Goal: Task Accomplishment & Management: Manage account settings

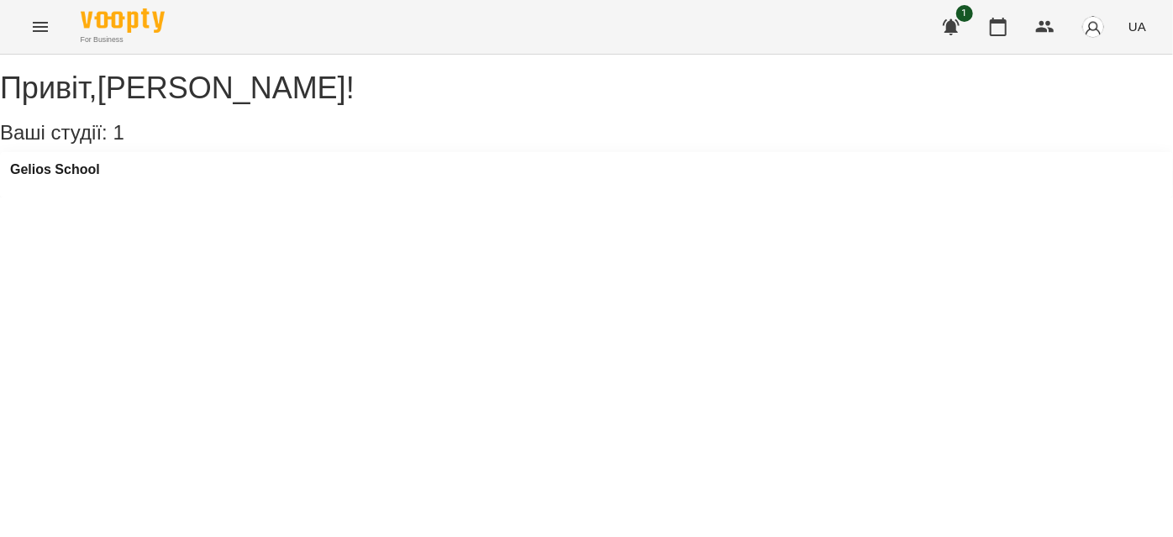
click at [46, 21] on icon "Menu" at bounding box center [40, 27] width 20 height 20
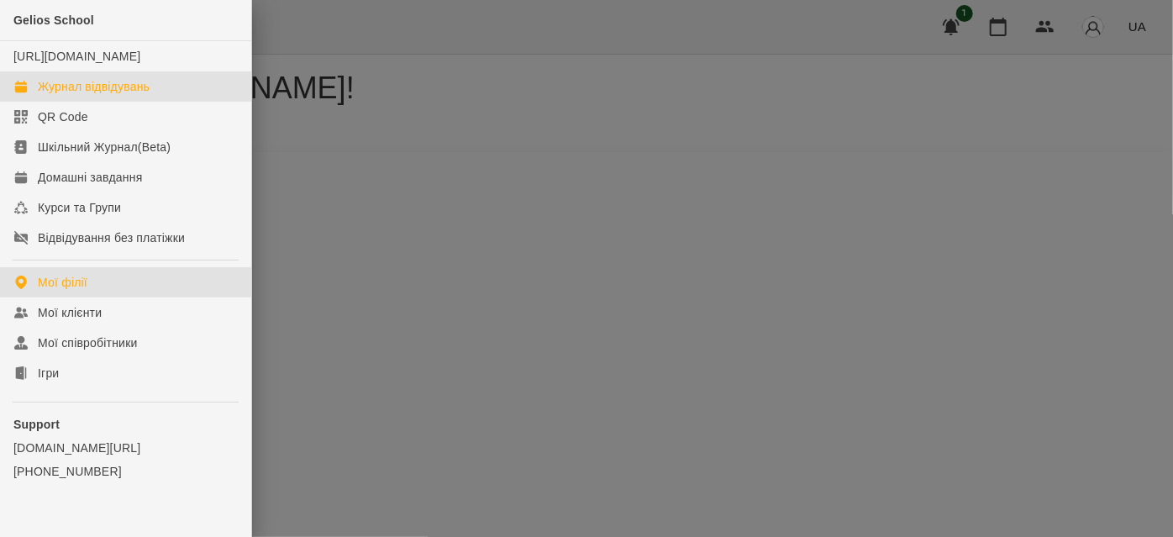
click at [106, 95] on div "Журнал відвідувань" at bounding box center [94, 86] width 112 height 17
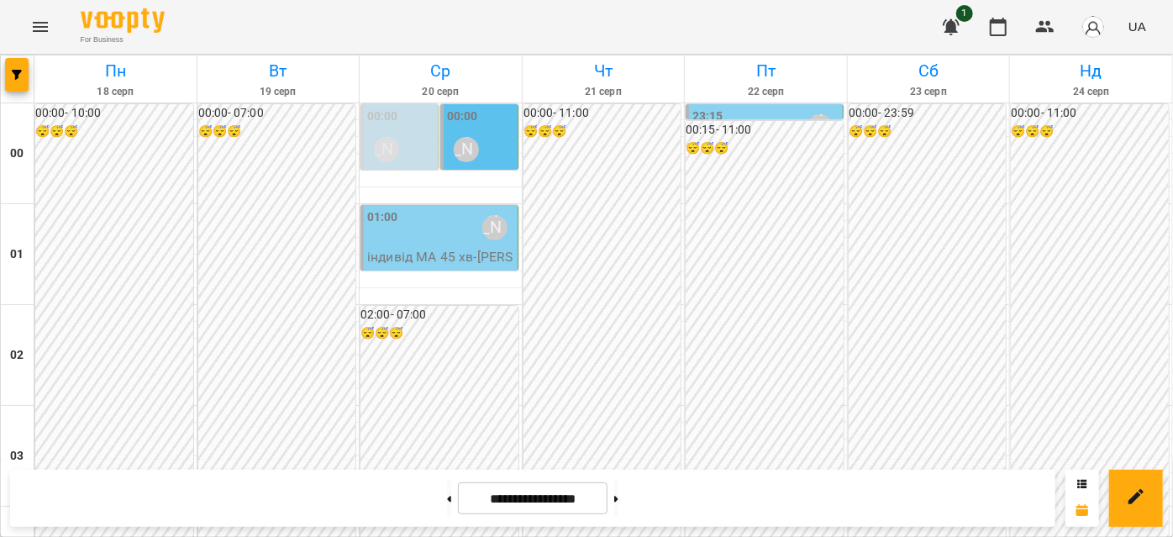
scroll to position [840, 0]
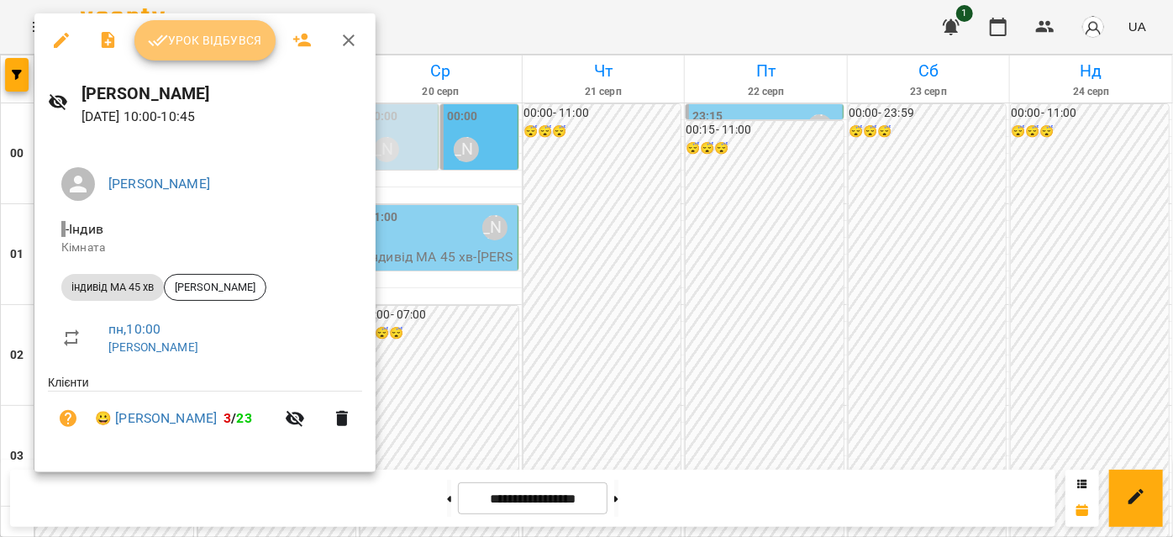
click at [182, 53] on button "Урок відбувся" at bounding box center [204, 40] width 141 height 40
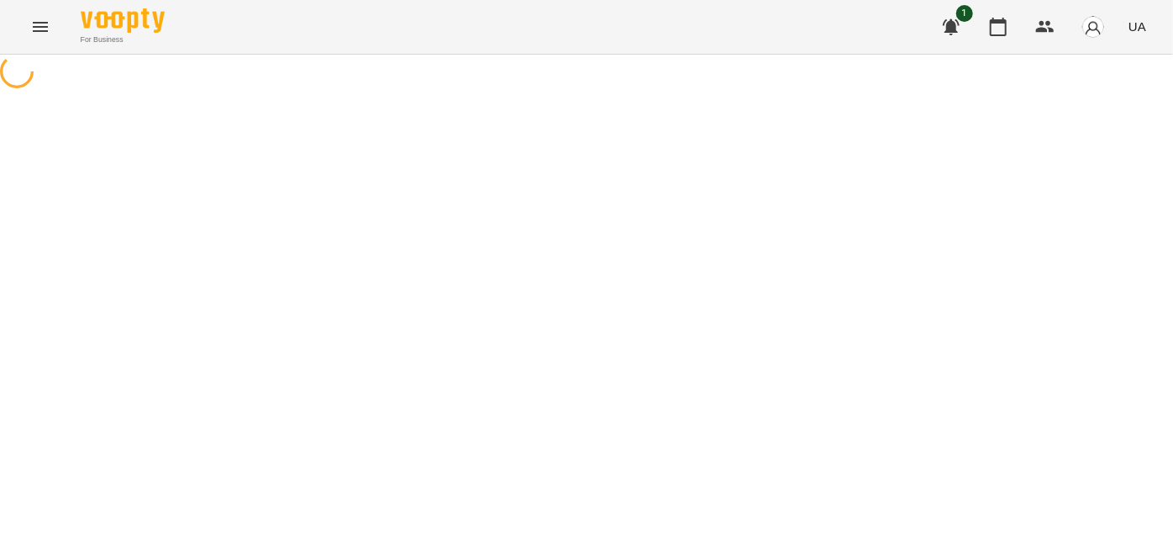
click at [37, 26] on icon "Menu" at bounding box center [40, 27] width 20 height 20
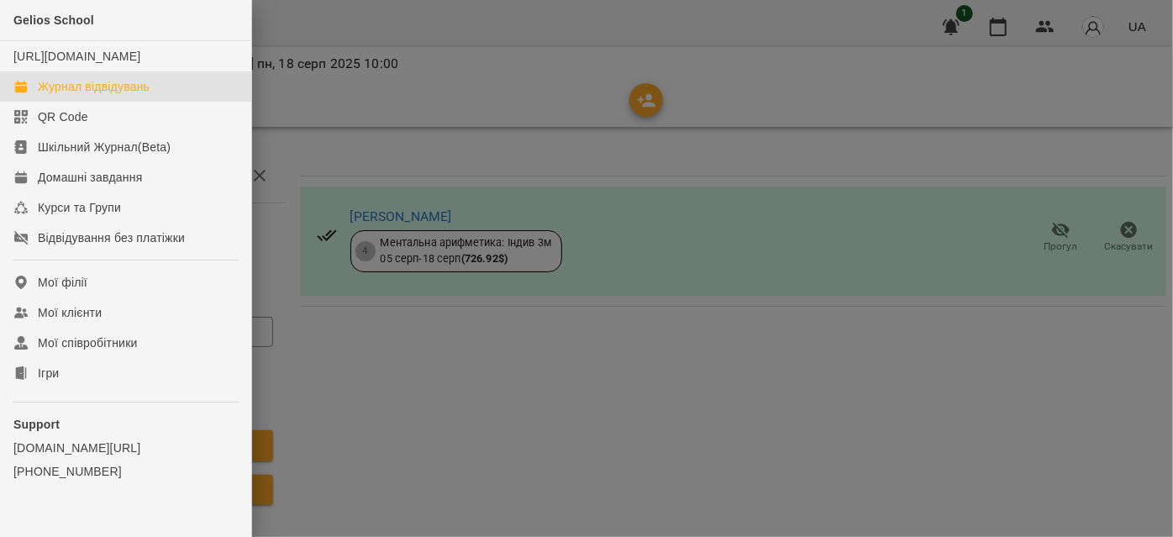
click at [76, 95] on div "Журнал відвідувань" at bounding box center [94, 86] width 112 height 17
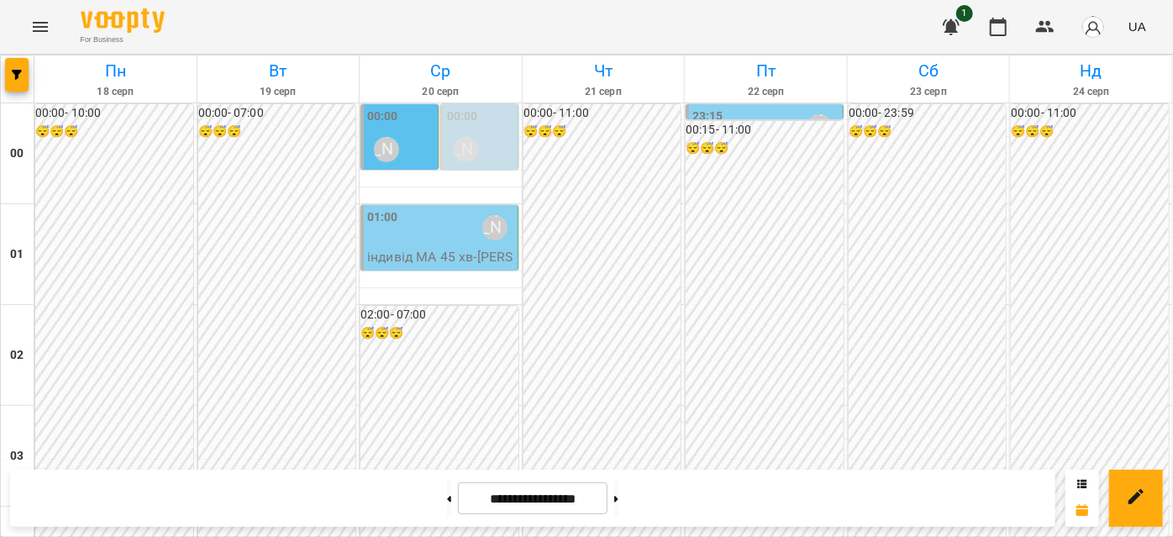
scroll to position [1069, 0]
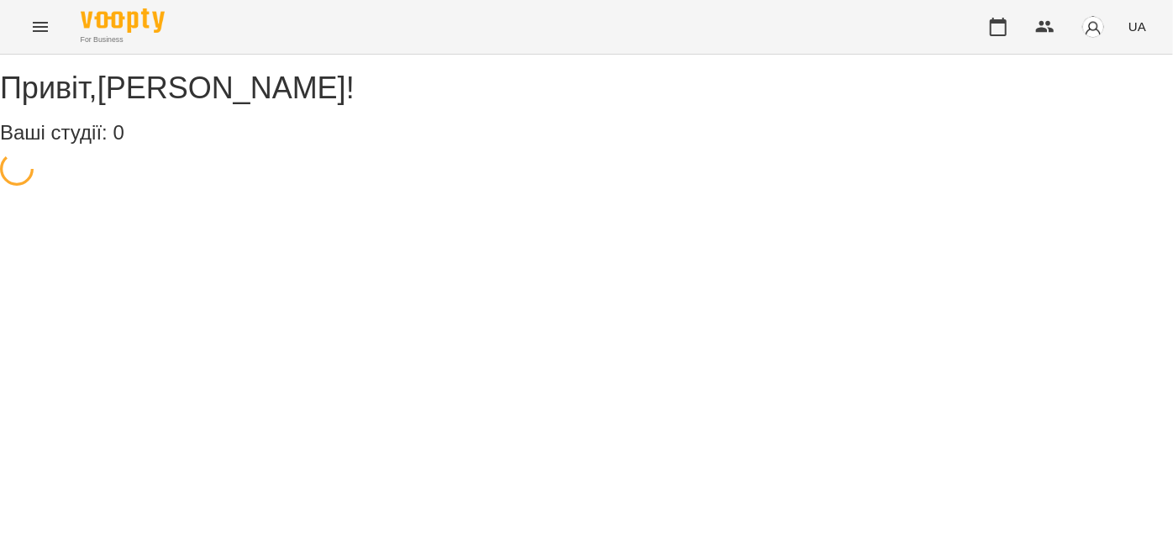
click at [36, 24] on icon "Menu" at bounding box center [40, 27] width 20 height 20
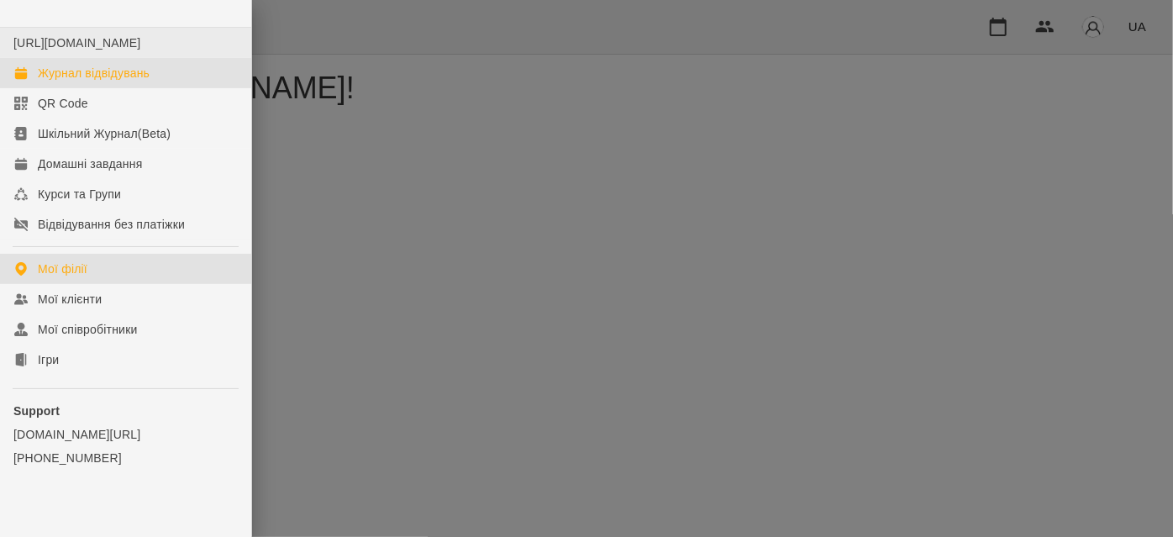
click at [78, 82] on ul "https://platform.gelios-school.com/studio/gelios Журнал відвідувань QR Code Шкі…" at bounding box center [125, 134] width 251 height 212
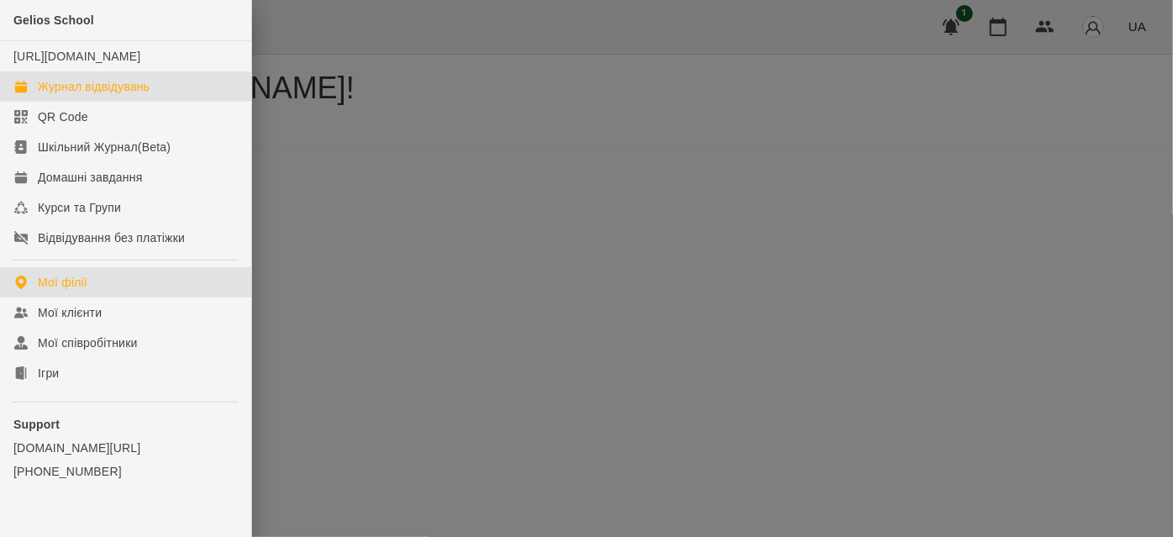
click at [105, 95] on div "Журнал відвідувань" at bounding box center [94, 86] width 112 height 17
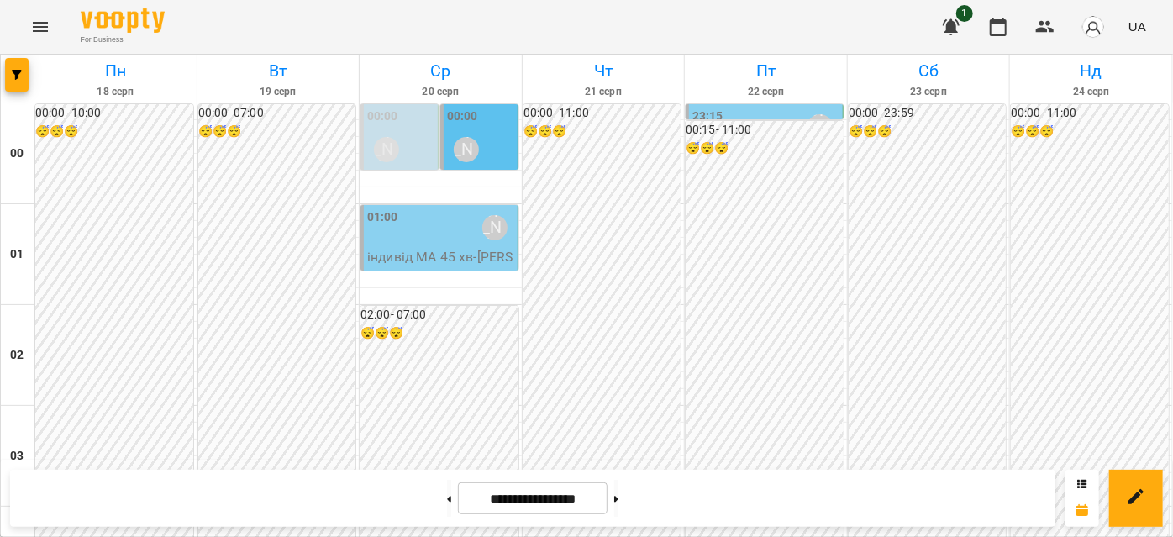
scroll to position [992, 0]
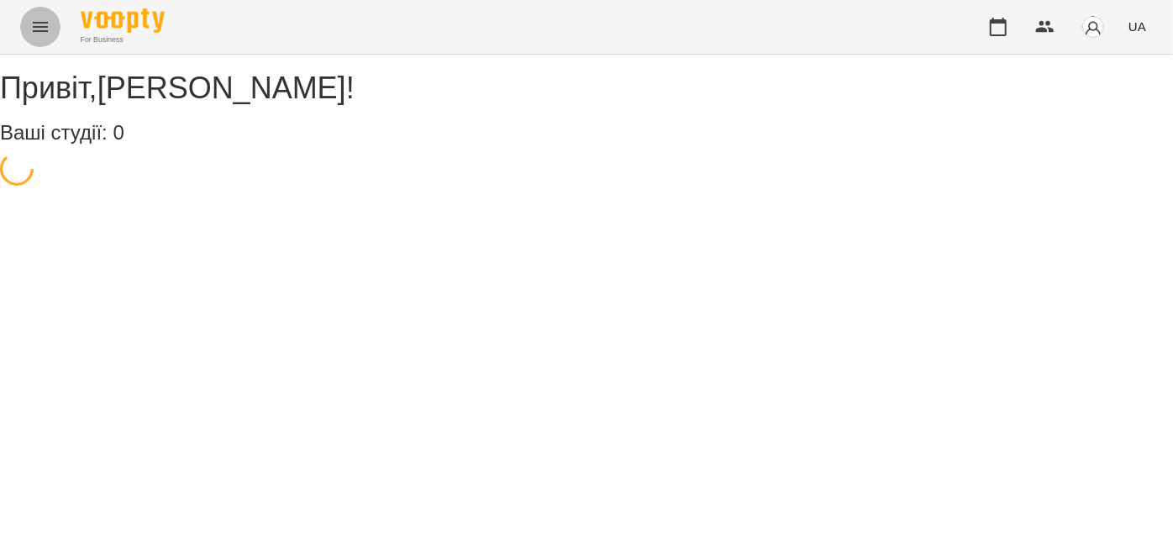
click at [46, 29] on icon "Menu" at bounding box center [40, 27] width 20 height 20
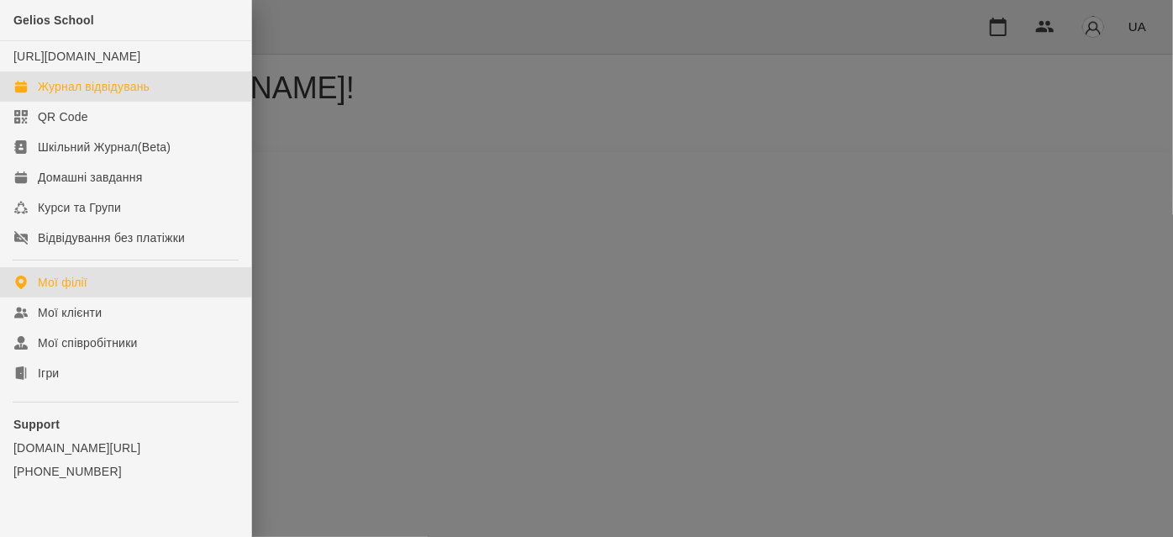
click at [86, 95] on div "Журнал відвідувань" at bounding box center [94, 86] width 112 height 17
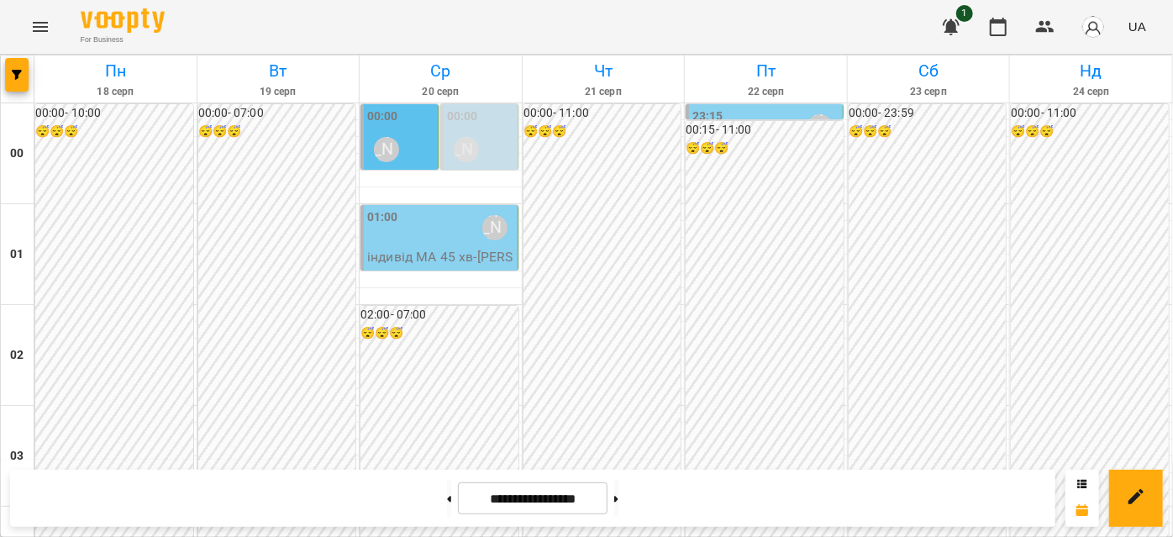
scroll to position [1909, 0]
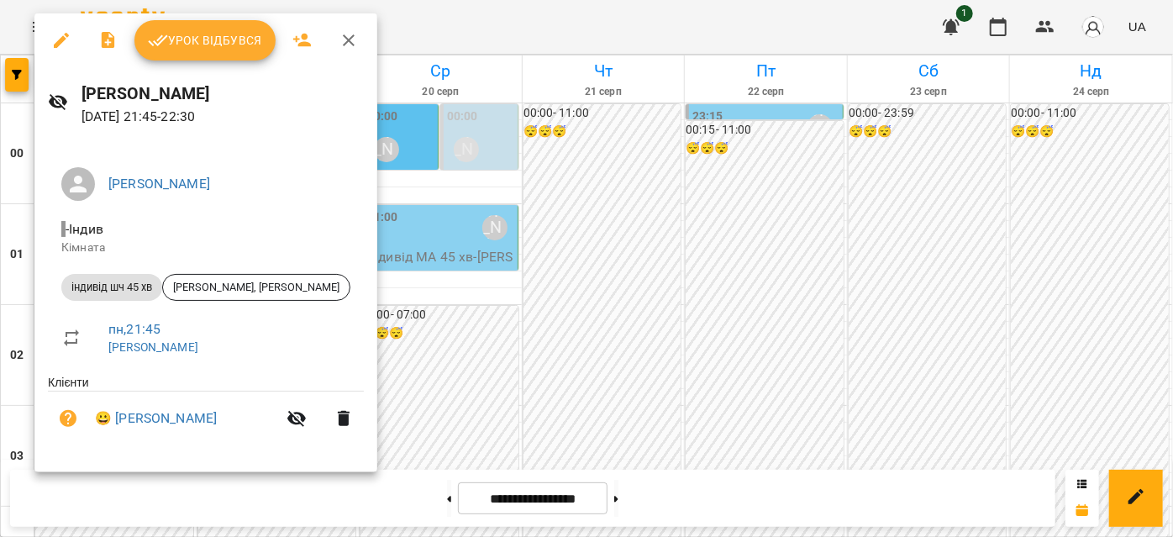
click at [51, 38] on icon "button" at bounding box center [61, 40] width 20 height 20
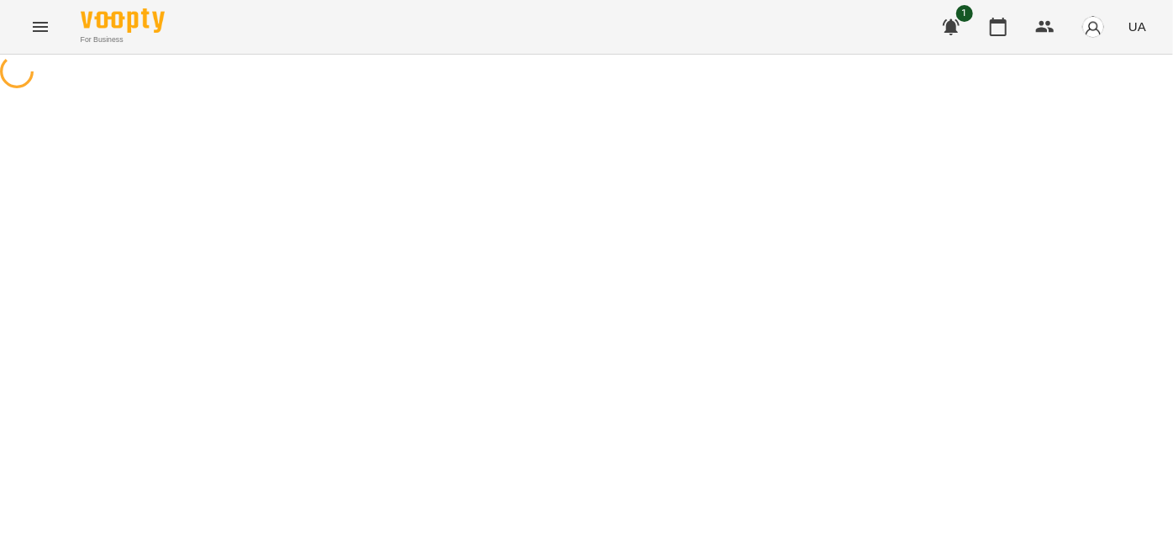
select select "**********"
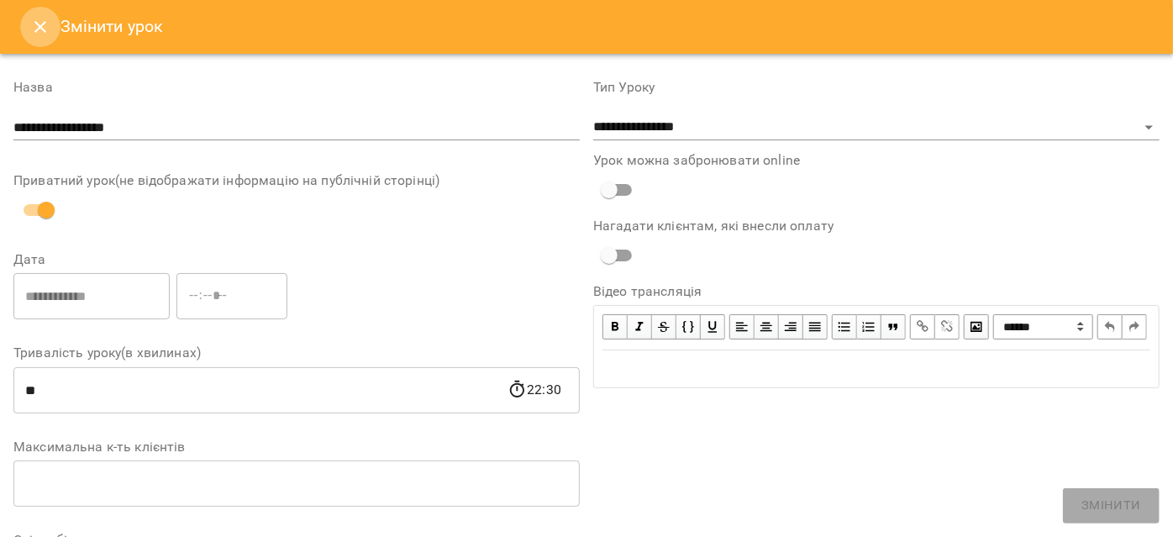
click at [49, 19] on icon "Close" at bounding box center [40, 27] width 20 height 20
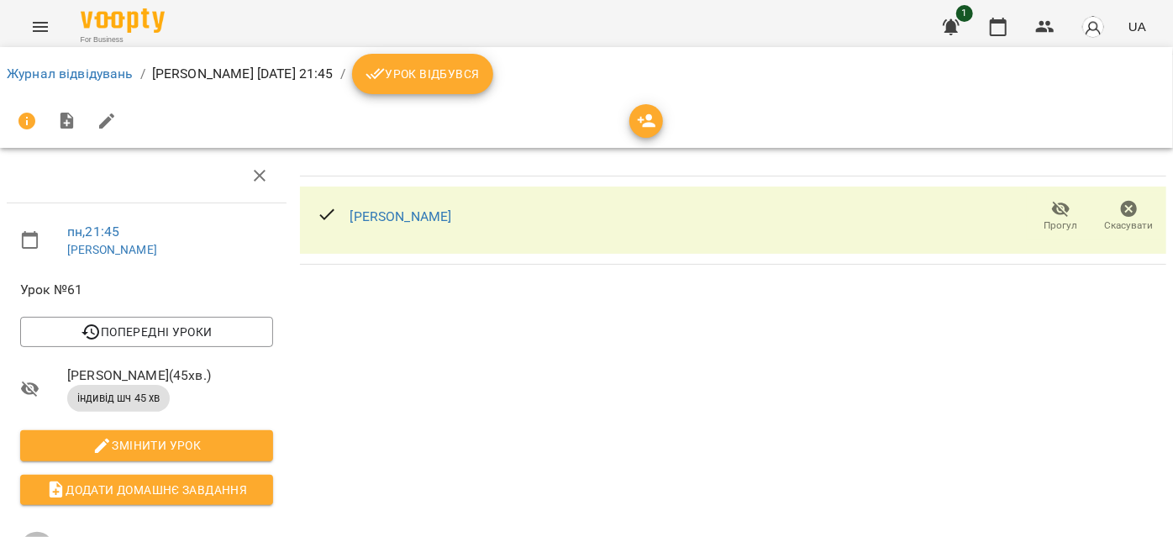
click at [1124, 213] on icon "button" at bounding box center [1129, 209] width 17 height 17
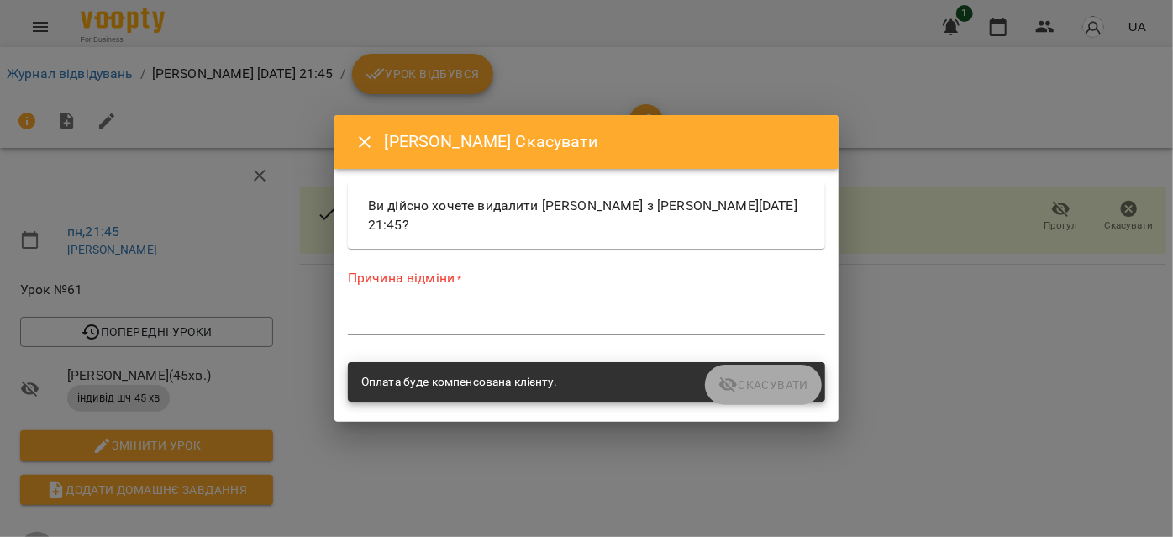
click at [493, 313] on textarea at bounding box center [586, 321] width 477 height 16
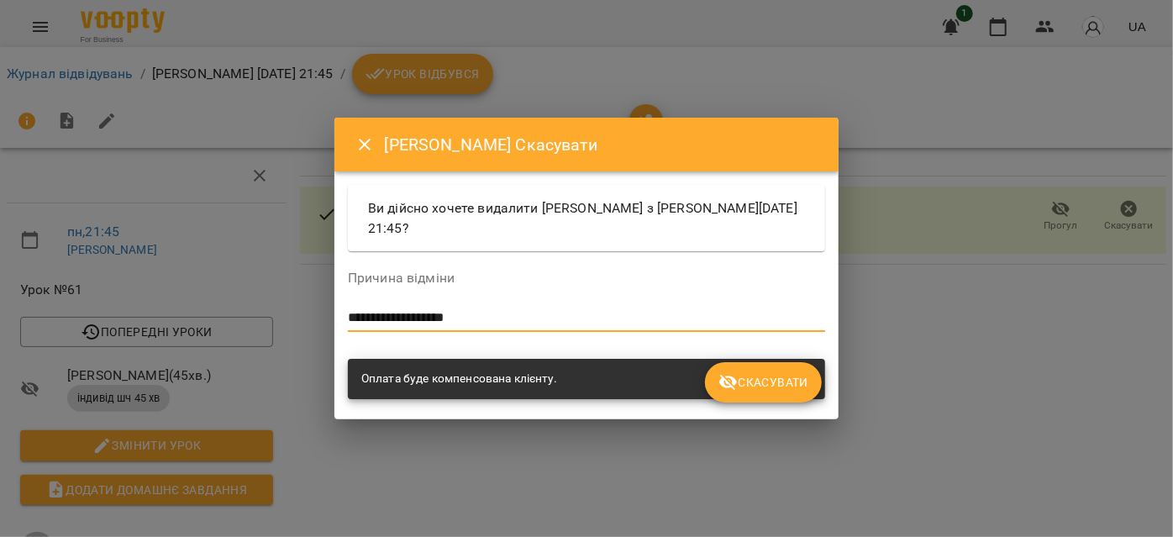
type textarea "**********"
click at [718, 366] on button "Скасувати" at bounding box center [763, 382] width 117 height 40
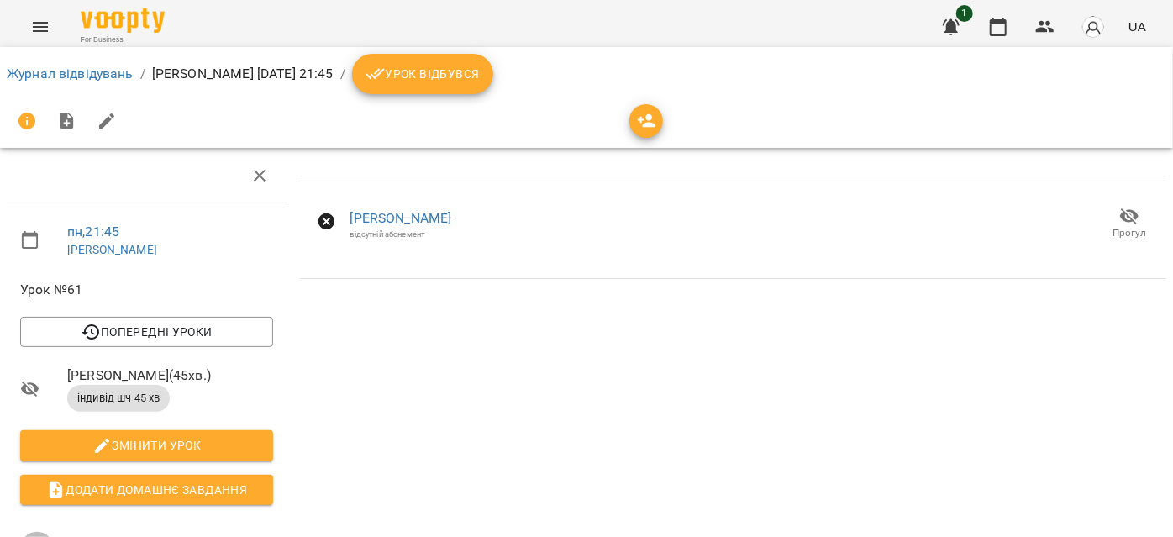
click at [53, 33] on button "Menu" at bounding box center [40, 27] width 40 height 40
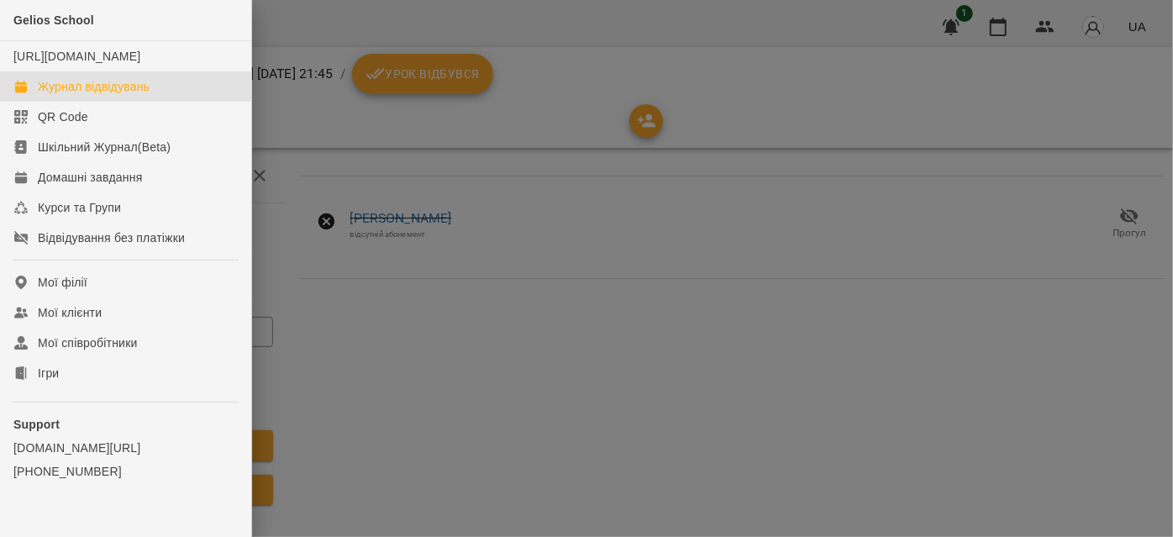
click at [67, 95] on div "Журнал відвідувань" at bounding box center [94, 86] width 112 height 17
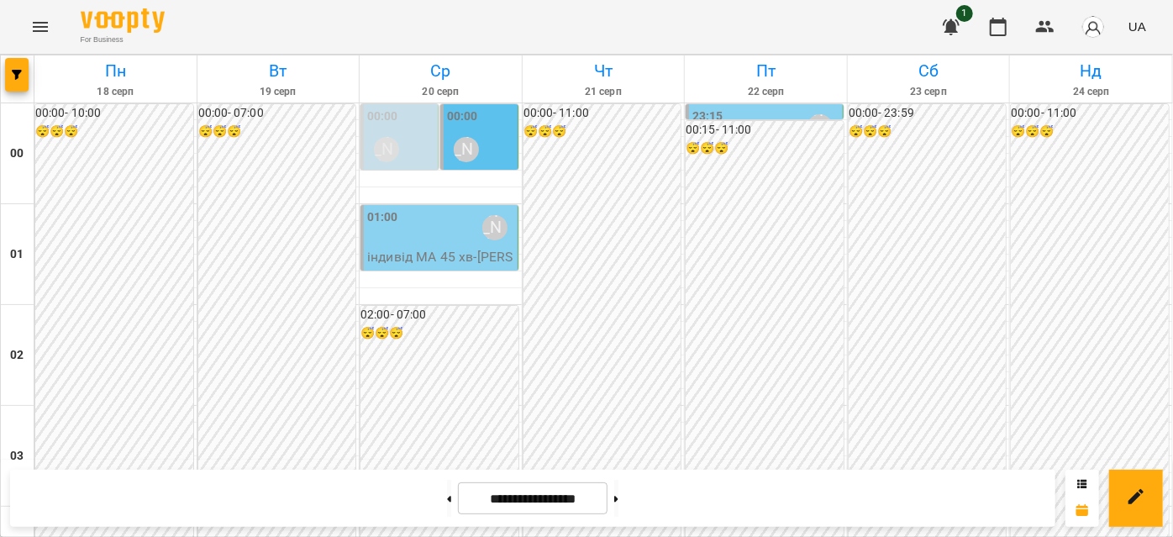
scroll to position [1832, 0]
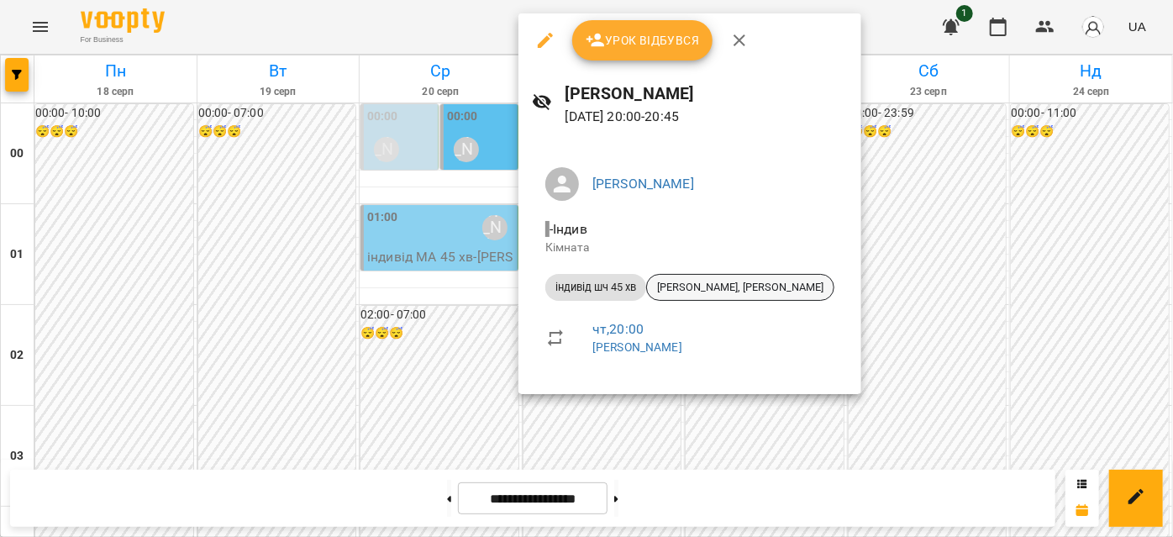
click at [672, 288] on span "[PERSON_NAME], [PERSON_NAME]" at bounding box center [740, 287] width 187 height 15
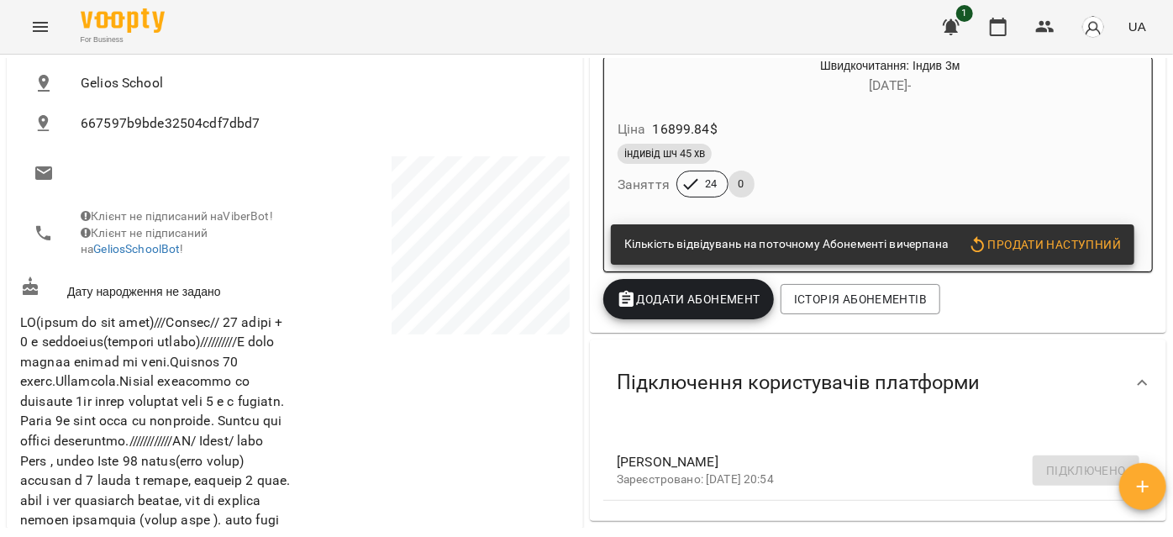
scroll to position [382, 0]
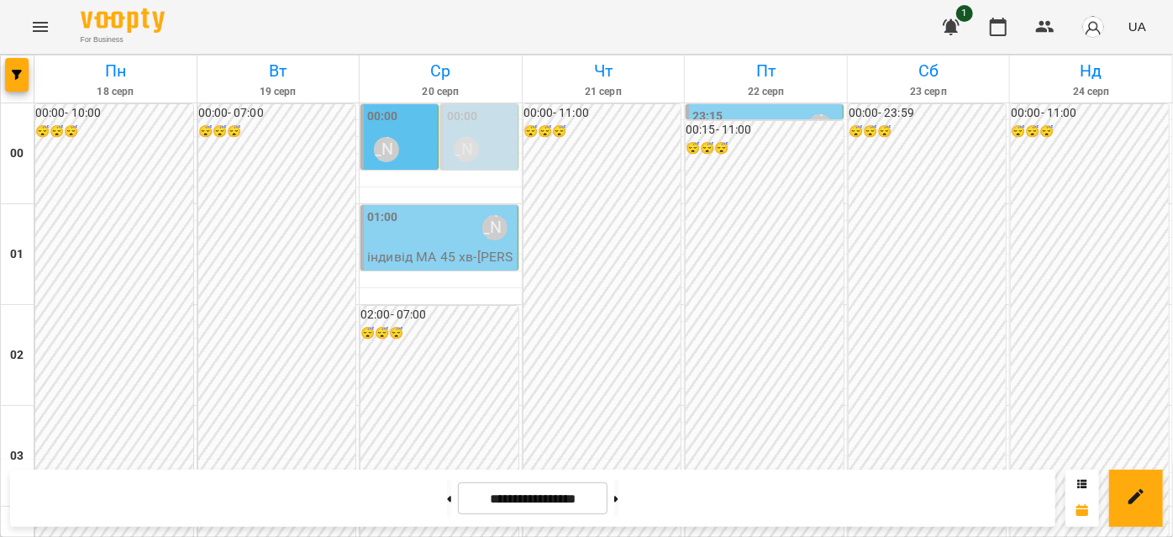
scroll to position [1909, 0]
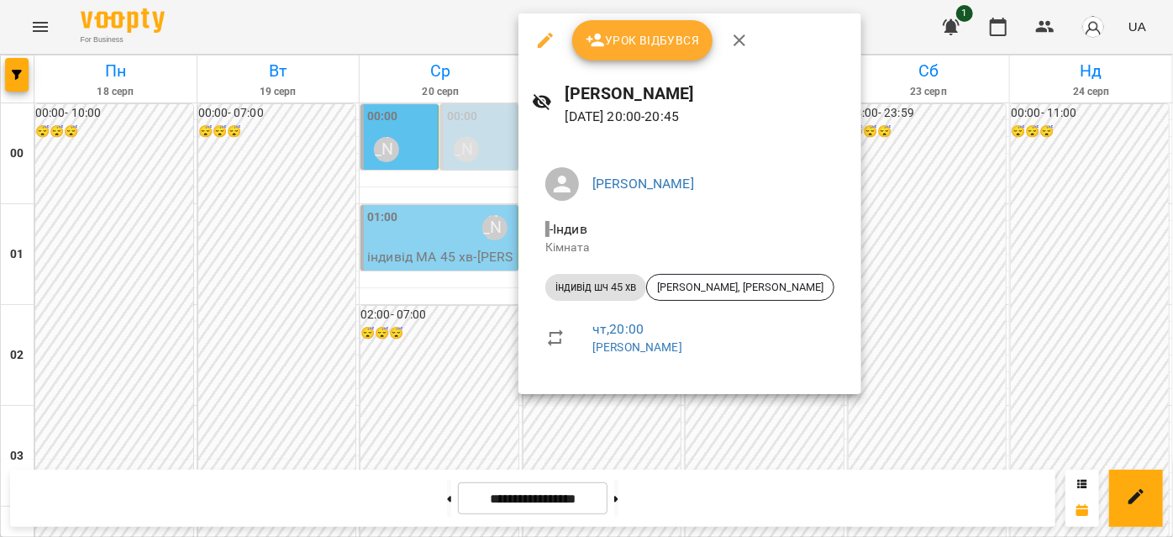
click at [540, 38] on icon "button" at bounding box center [545, 40] width 20 height 20
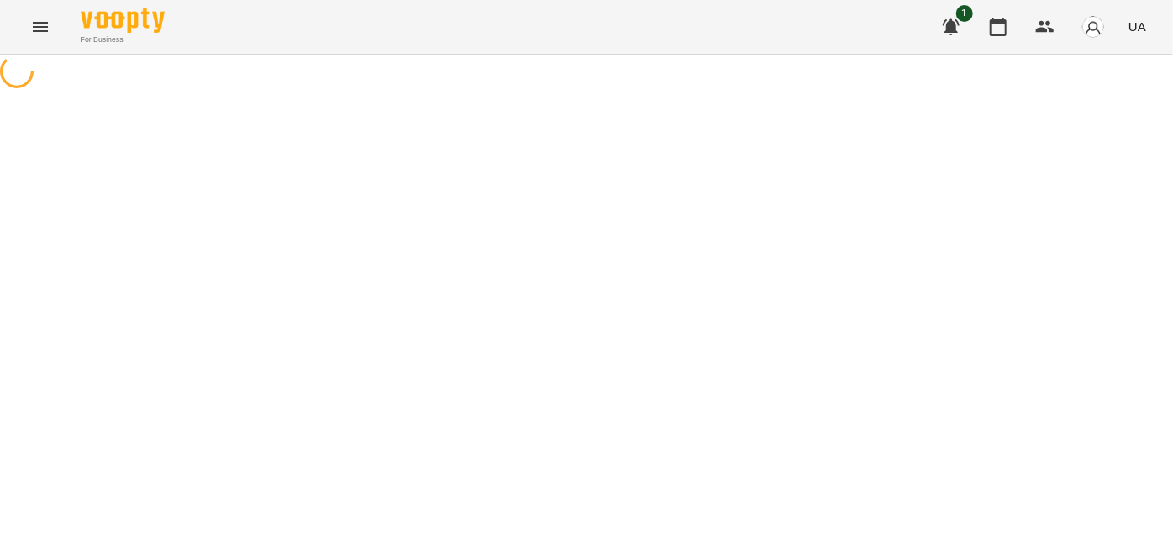
select select "**********"
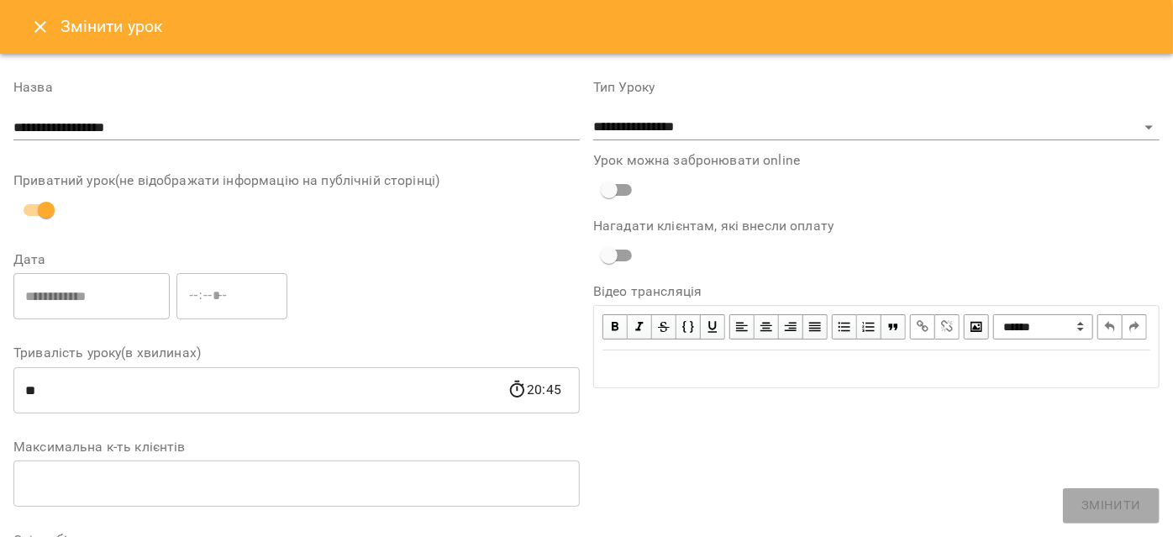
click at [31, 31] on icon "Close" at bounding box center [40, 27] width 20 height 20
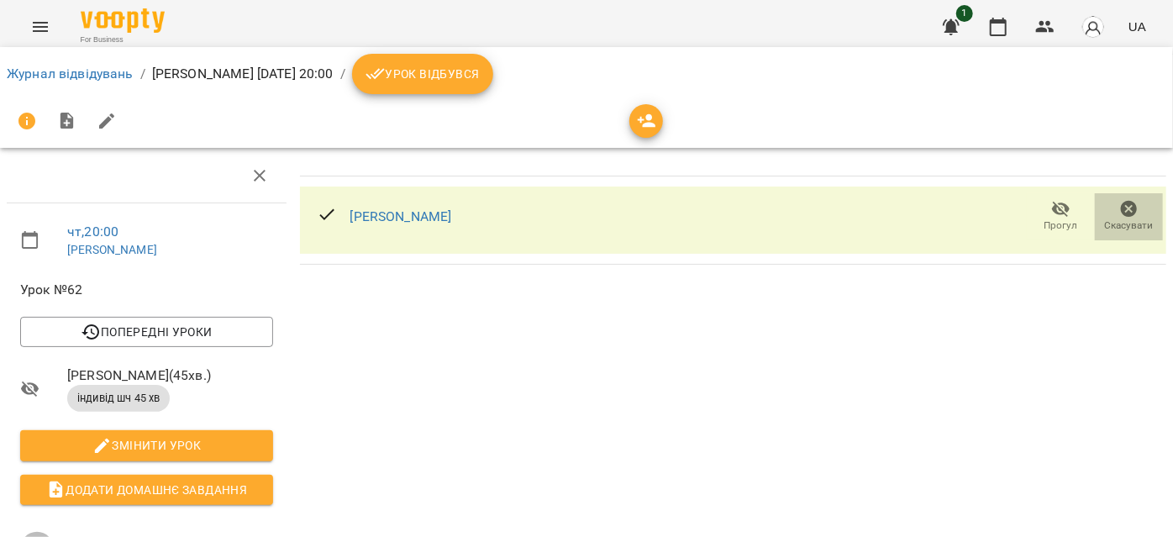
click at [1123, 221] on span "Скасувати" at bounding box center [1129, 225] width 49 height 14
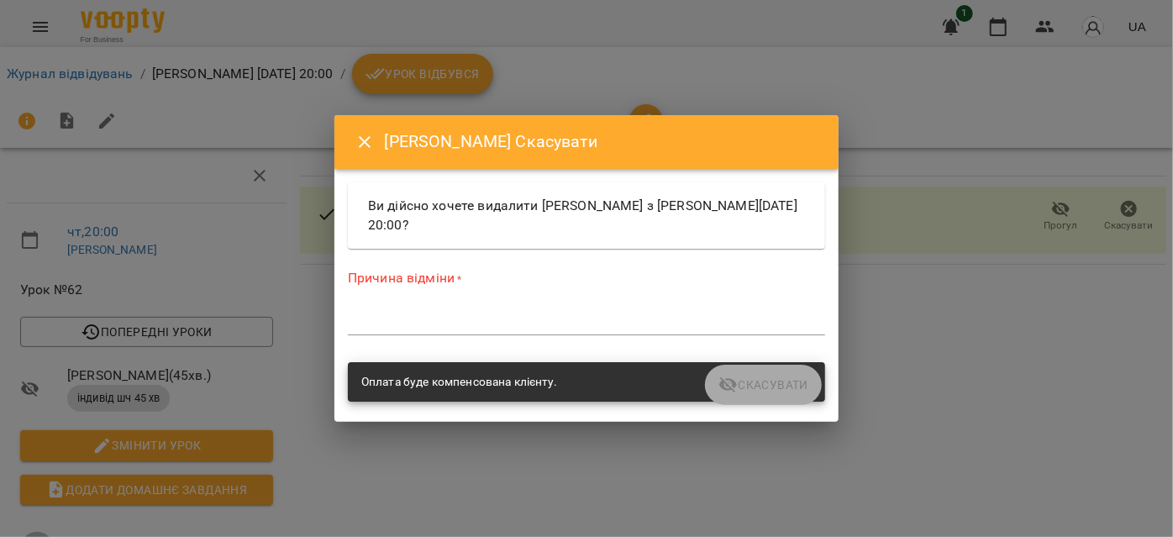
click at [464, 315] on textarea at bounding box center [586, 321] width 477 height 16
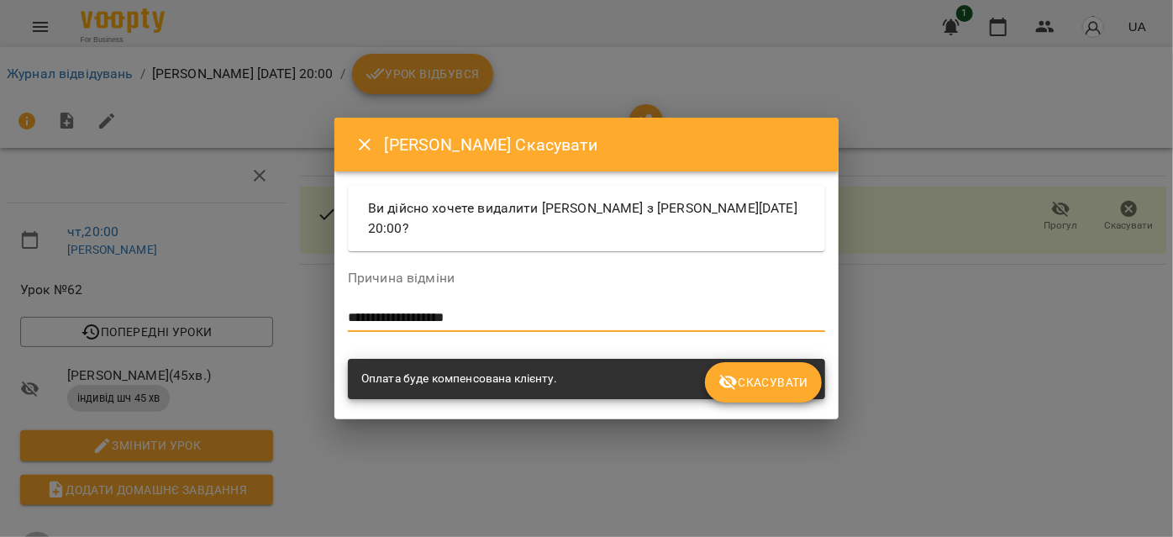
type textarea "**********"
click at [778, 386] on span "Скасувати" at bounding box center [764, 382] width 90 height 20
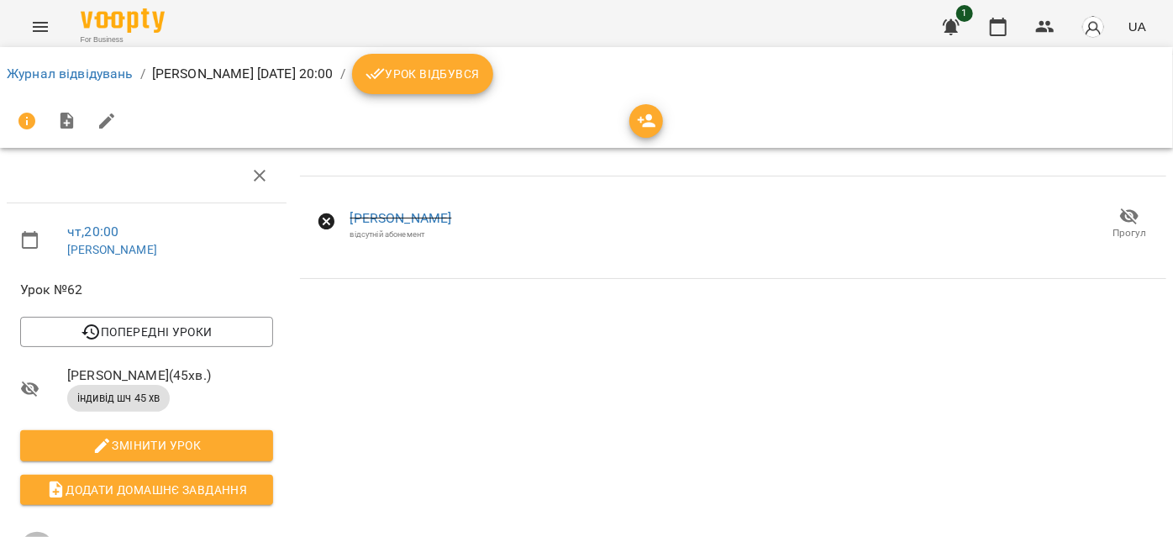
click at [35, 19] on icon "Menu" at bounding box center [40, 27] width 20 height 20
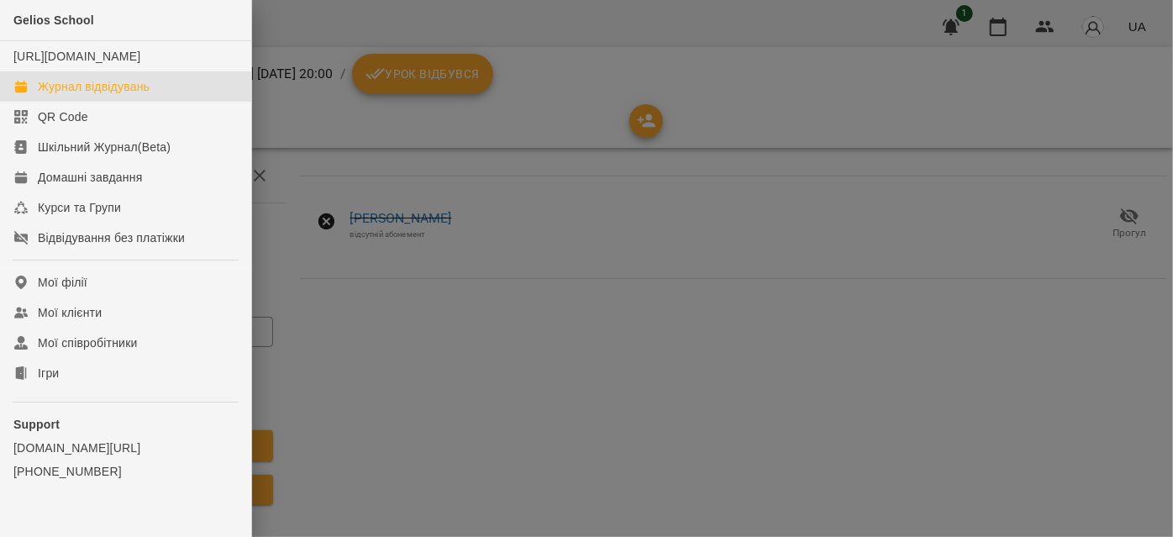
click at [76, 95] on div "Журнал відвідувань" at bounding box center [94, 86] width 112 height 17
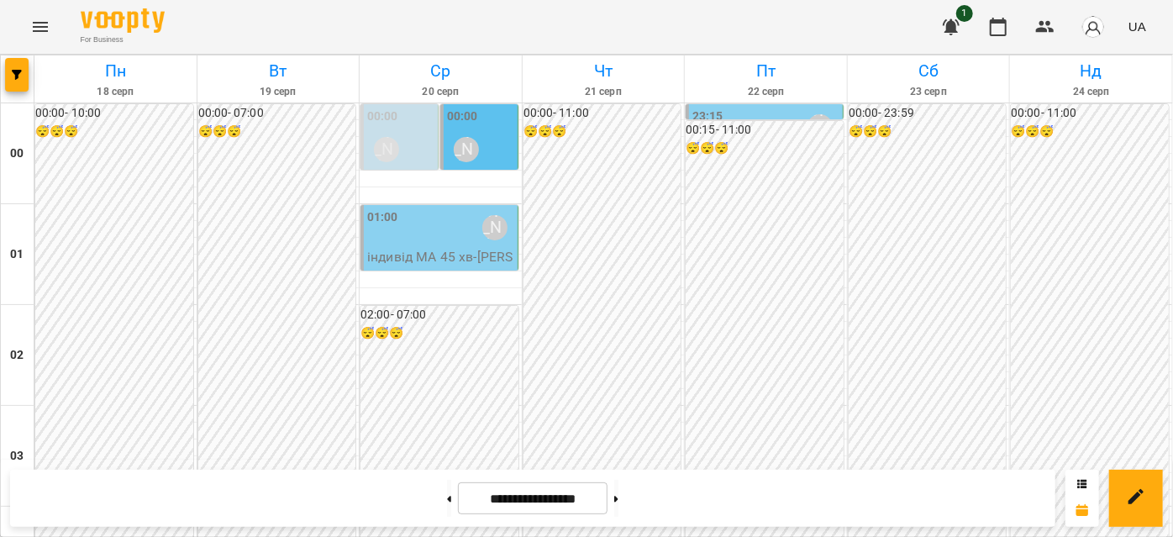
scroll to position [1679, 0]
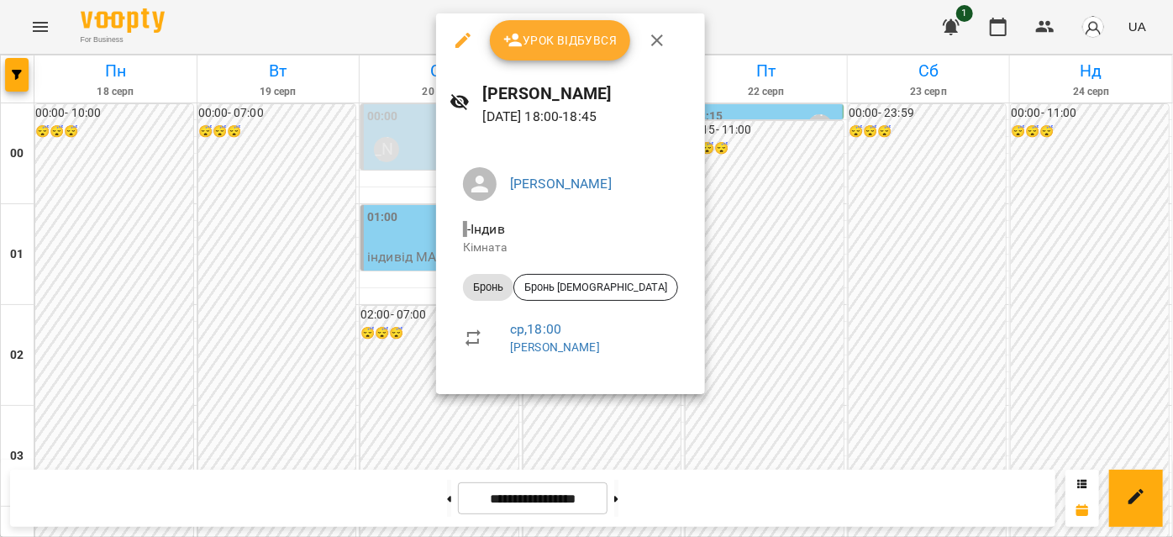
click at [650, 42] on icon "button" at bounding box center [657, 40] width 20 height 20
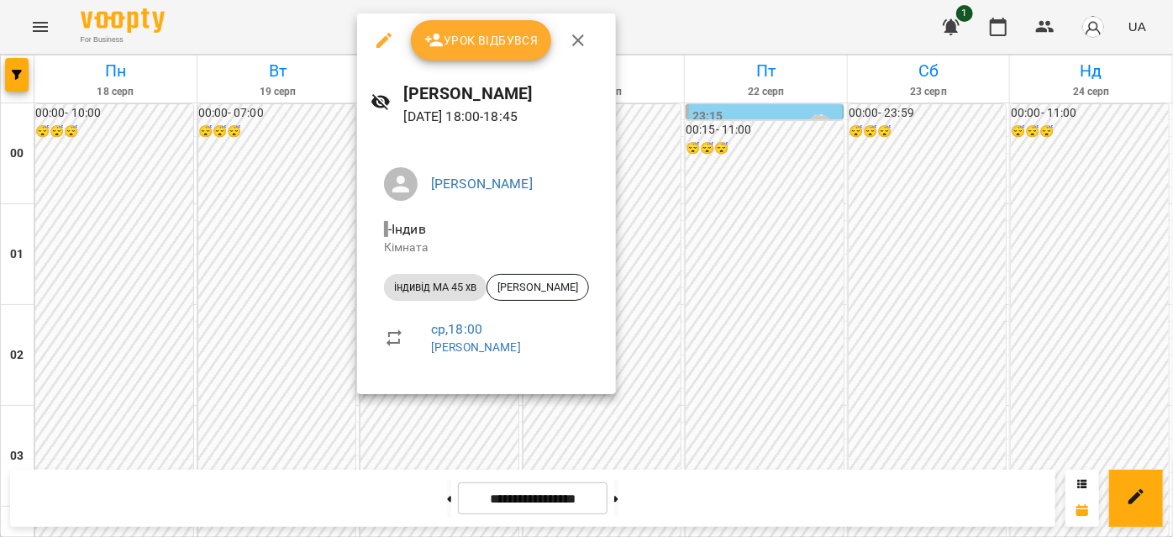
click at [382, 45] on icon "button" at bounding box center [383, 40] width 15 height 15
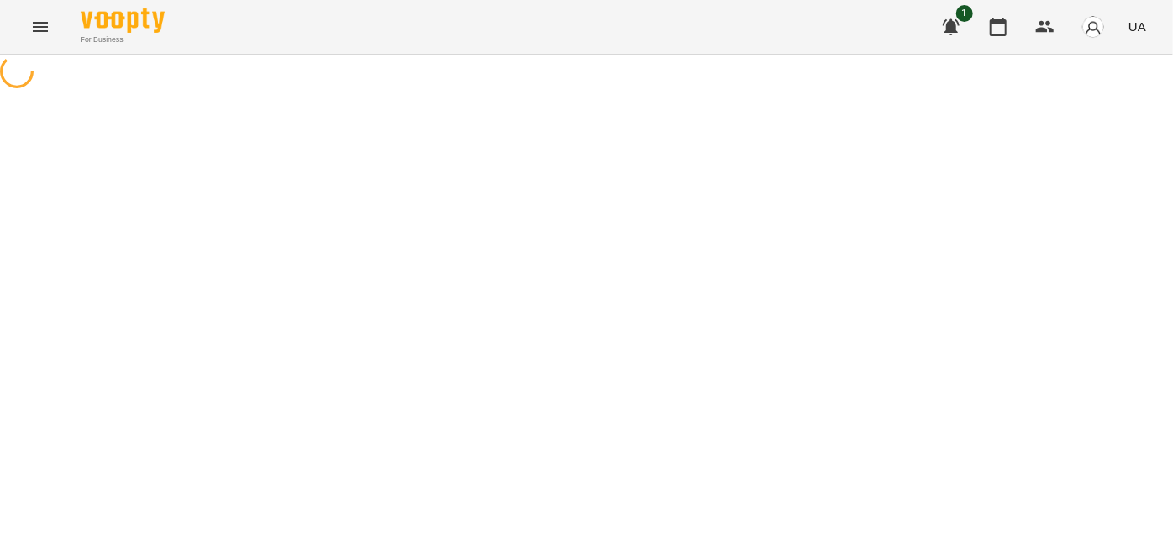
select select "**********"
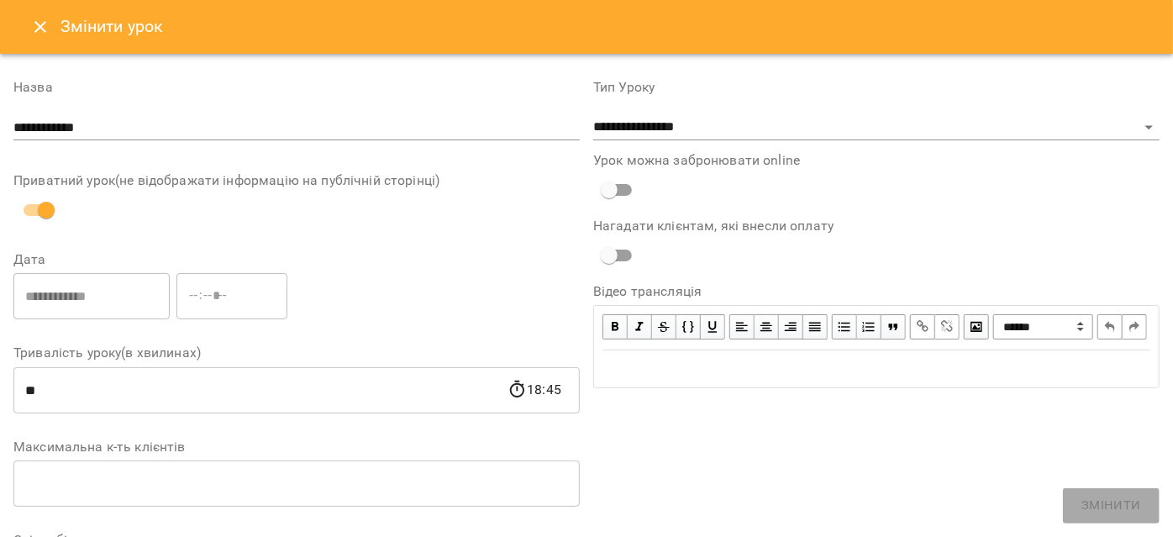
click at [40, 31] on icon "Close" at bounding box center [40, 27] width 20 height 20
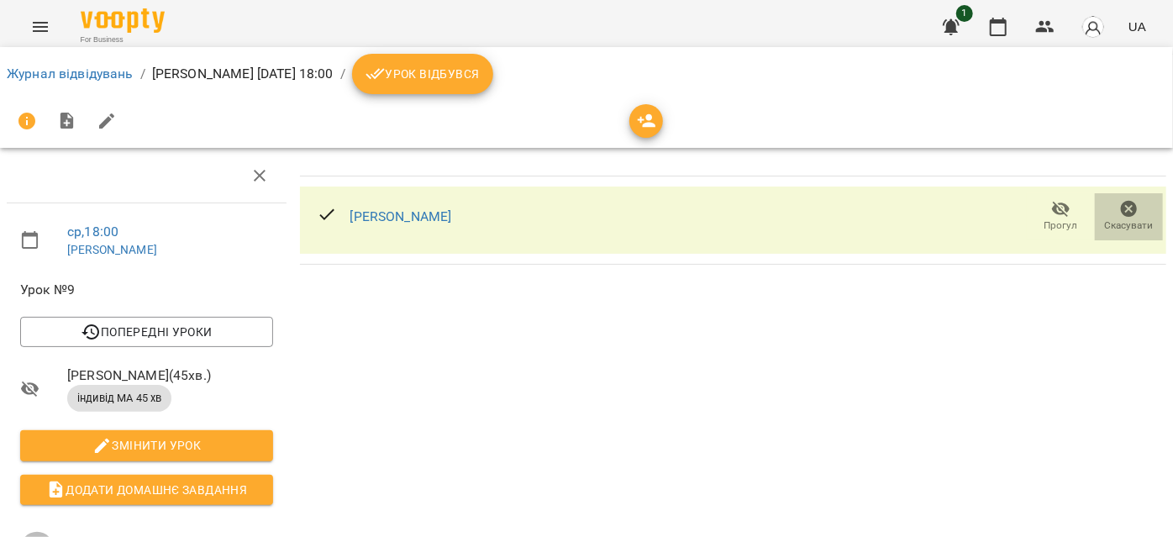
click at [1121, 214] on icon "button" at bounding box center [1129, 209] width 17 height 17
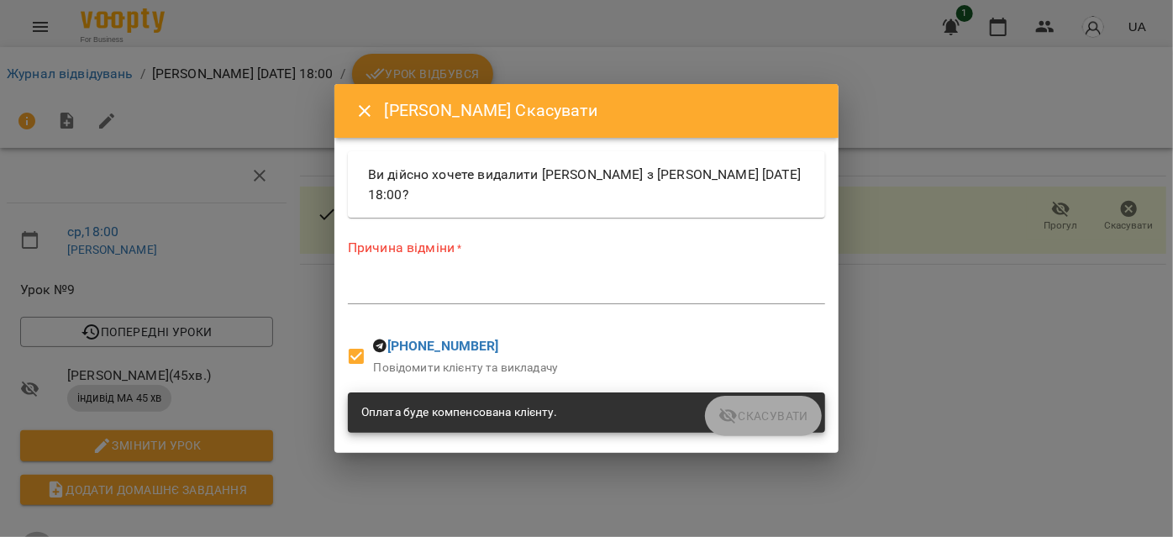
click at [457, 295] on textarea at bounding box center [586, 290] width 477 height 16
click at [367, 289] on textarea at bounding box center [586, 290] width 477 height 16
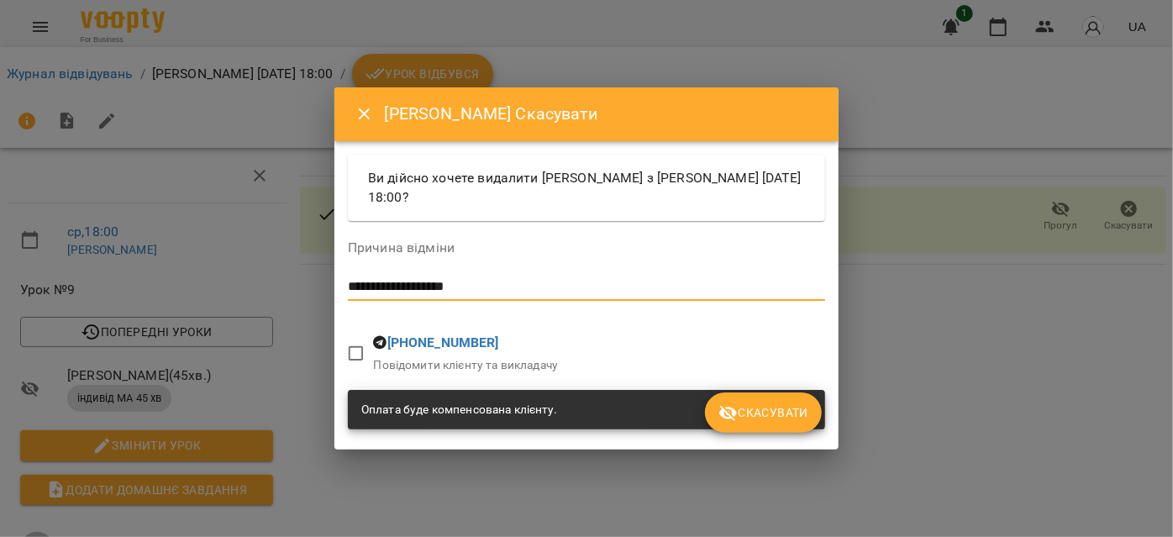
type textarea "**********"
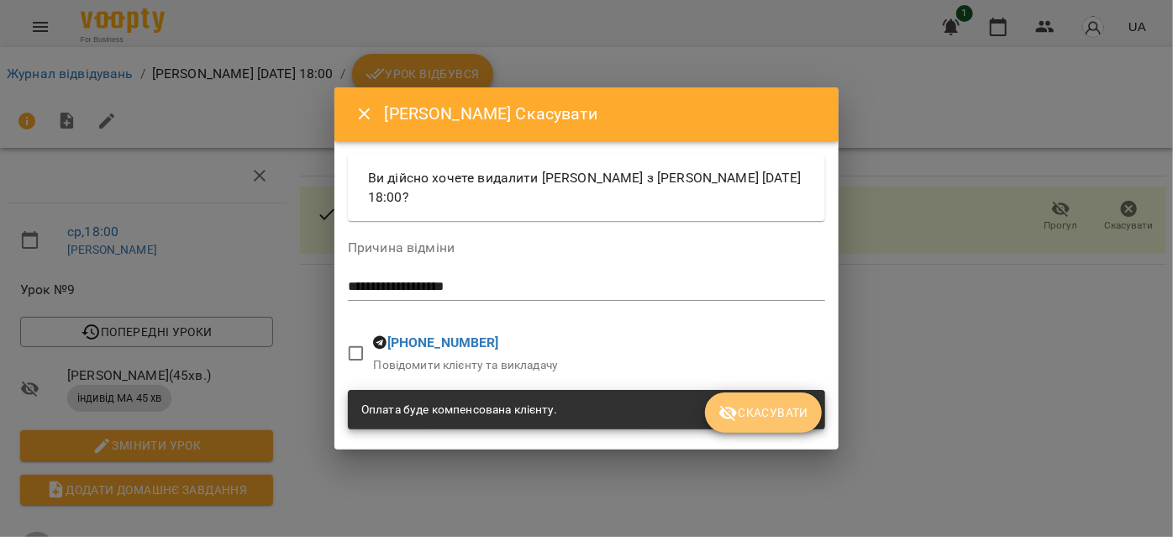
click at [792, 413] on span "Скасувати" at bounding box center [764, 413] width 90 height 20
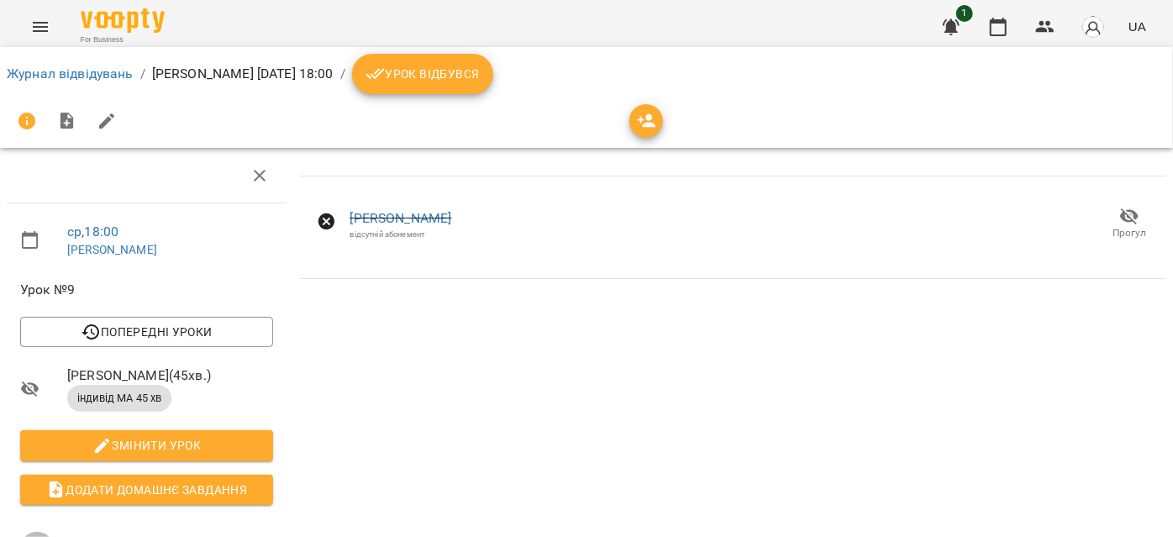
click at [44, 24] on icon "Menu" at bounding box center [40, 27] width 20 height 20
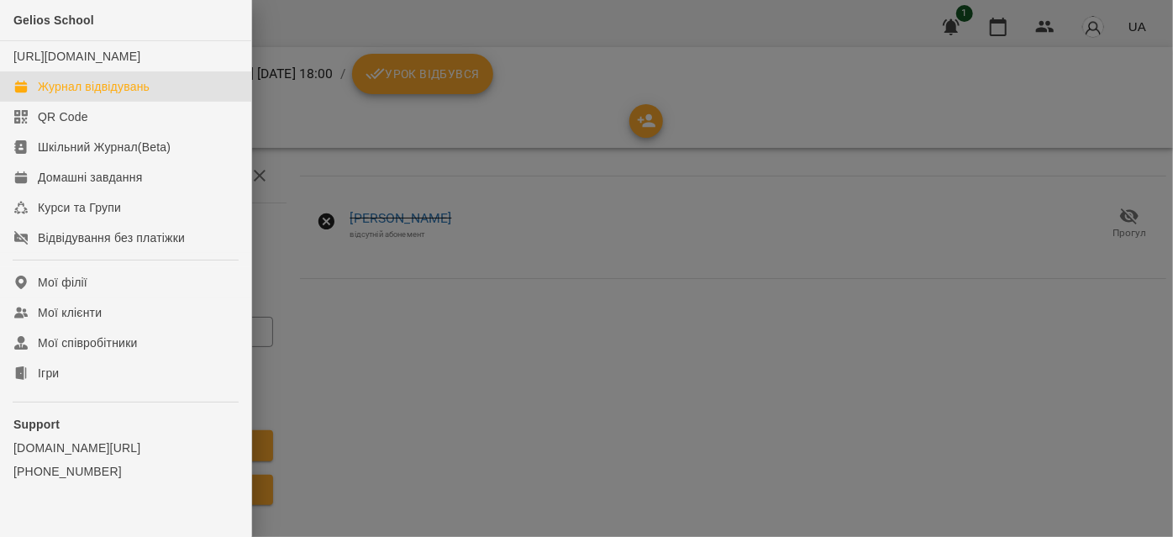
click at [85, 95] on div "Журнал відвідувань" at bounding box center [94, 86] width 112 height 17
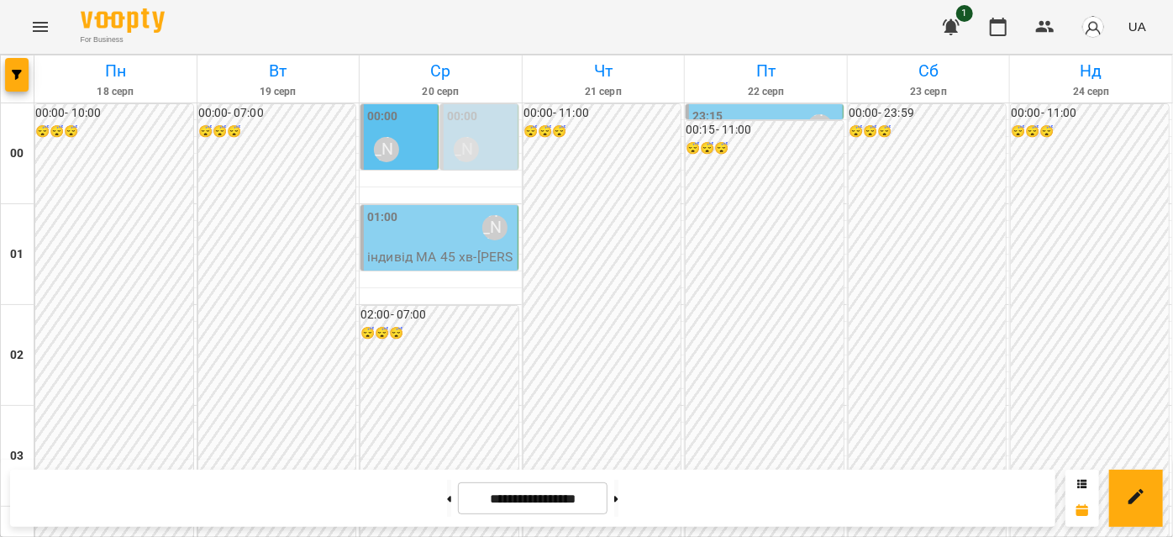
scroll to position [1145, 0]
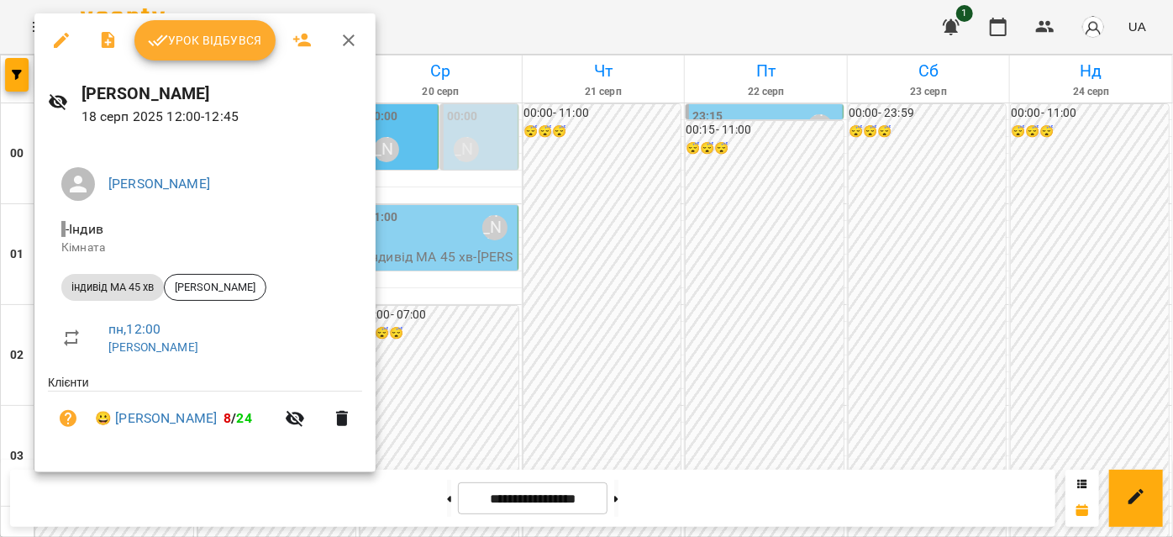
click at [349, 39] on icon "button" at bounding box center [349, 40] width 12 height 12
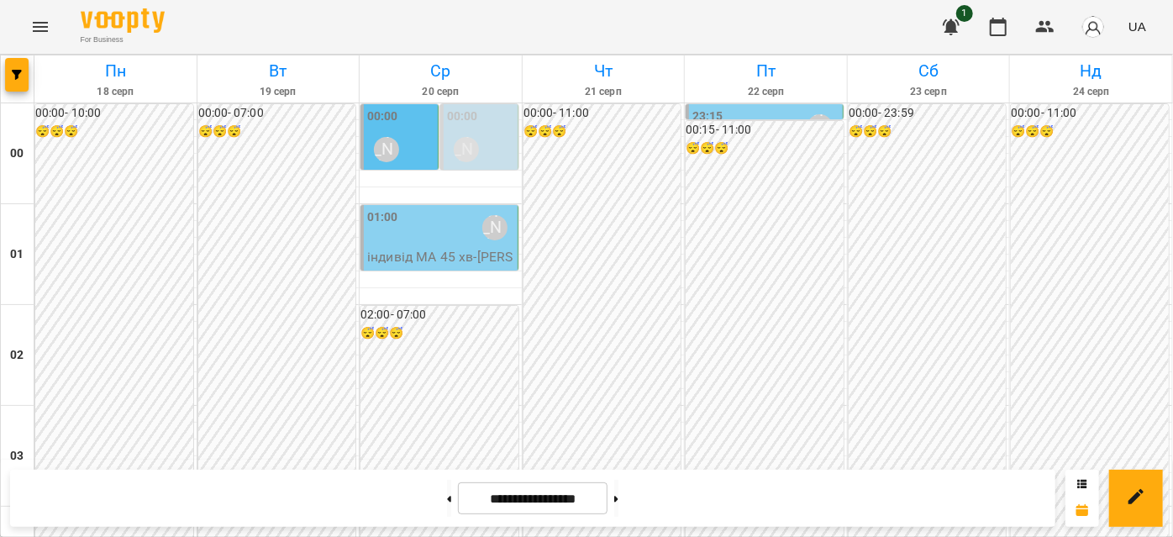
scroll to position [1603, 0]
